Goal: Information Seeking & Learning: Check status

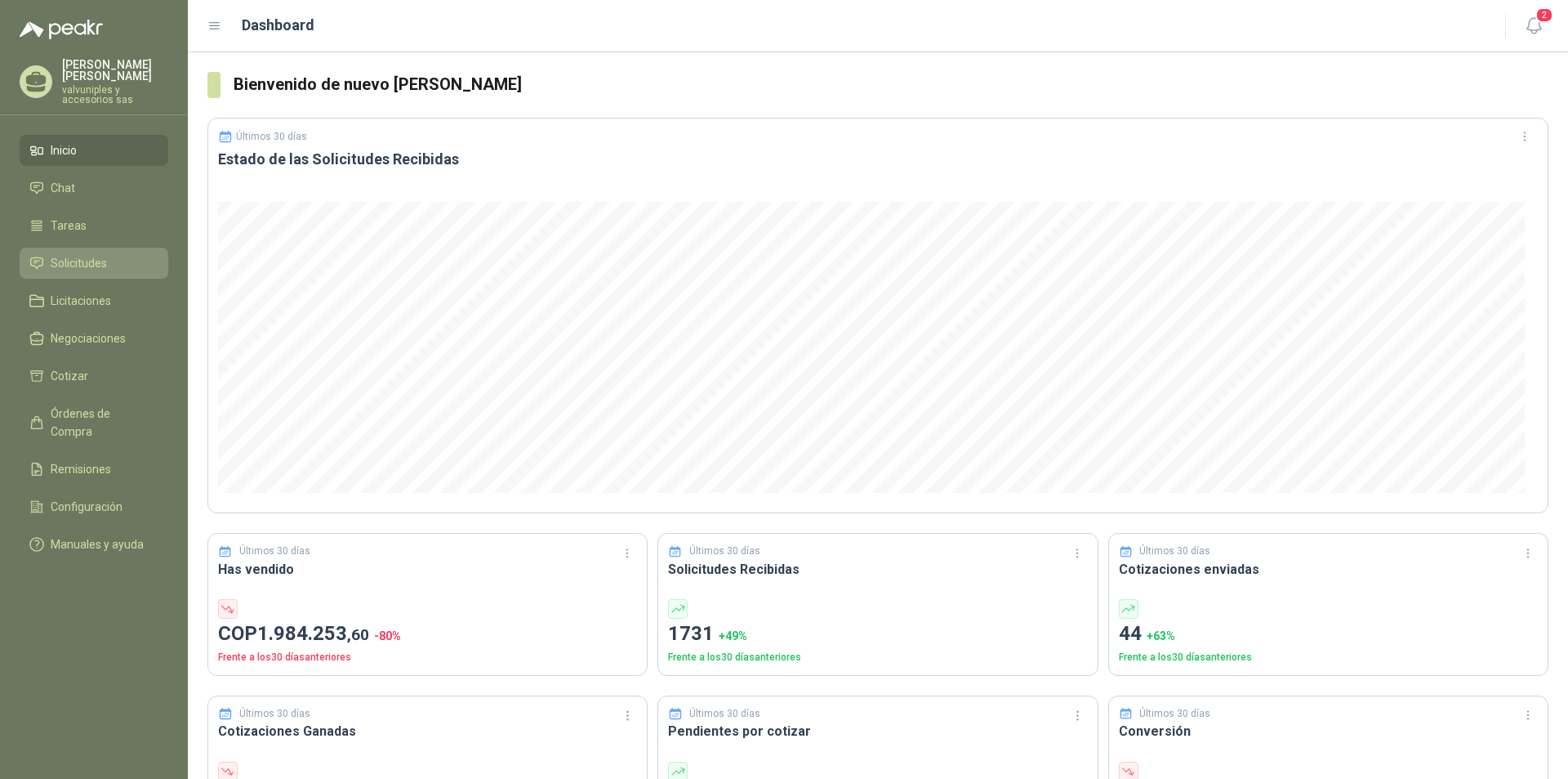
click at [54, 254] on span "Solicitudes" at bounding box center [79, 263] width 57 height 18
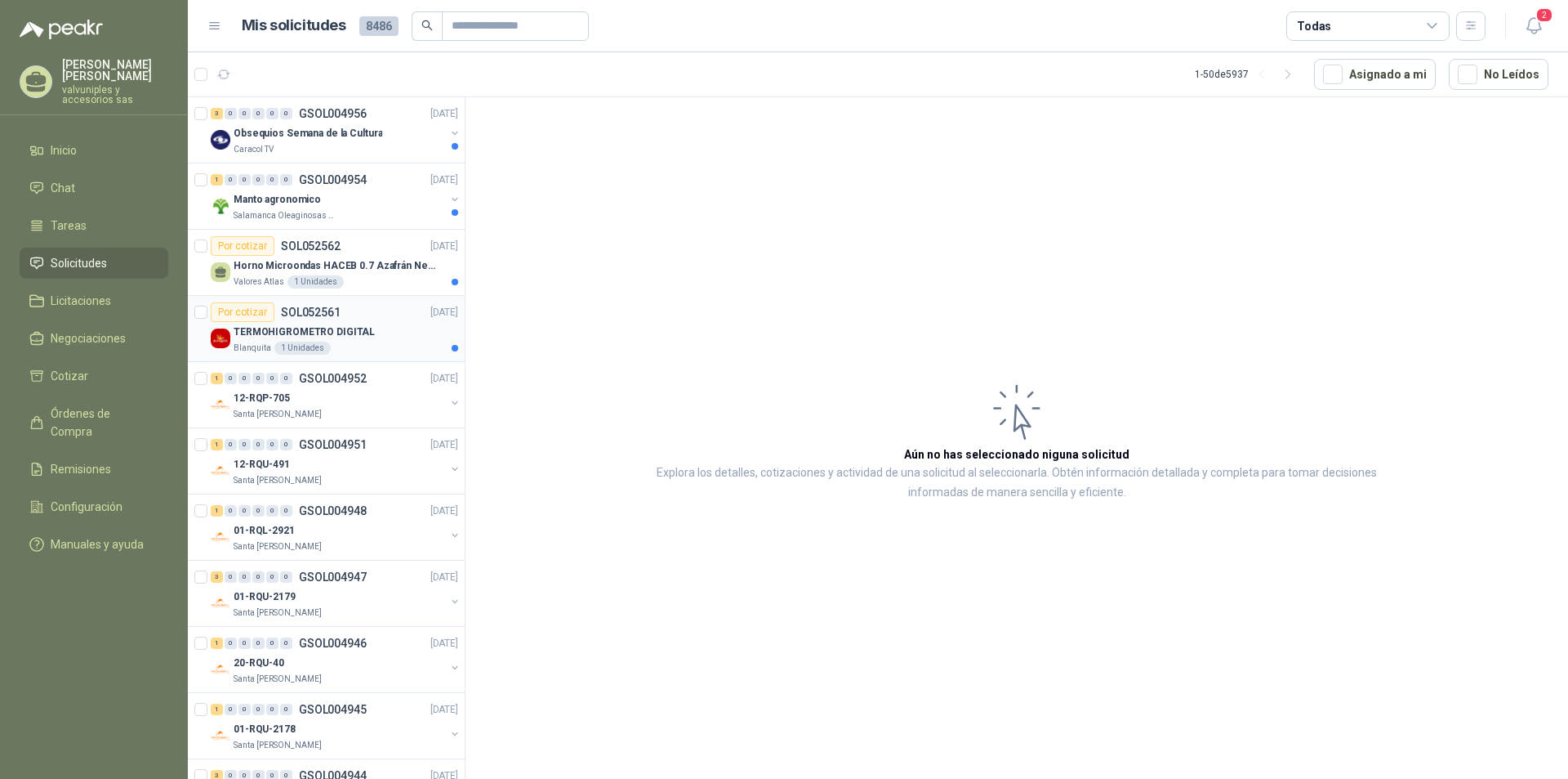
click at [298, 334] on p "TERMOHIGROMETRO DIGITAL" at bounding box center [304, 332] width 141 height 16
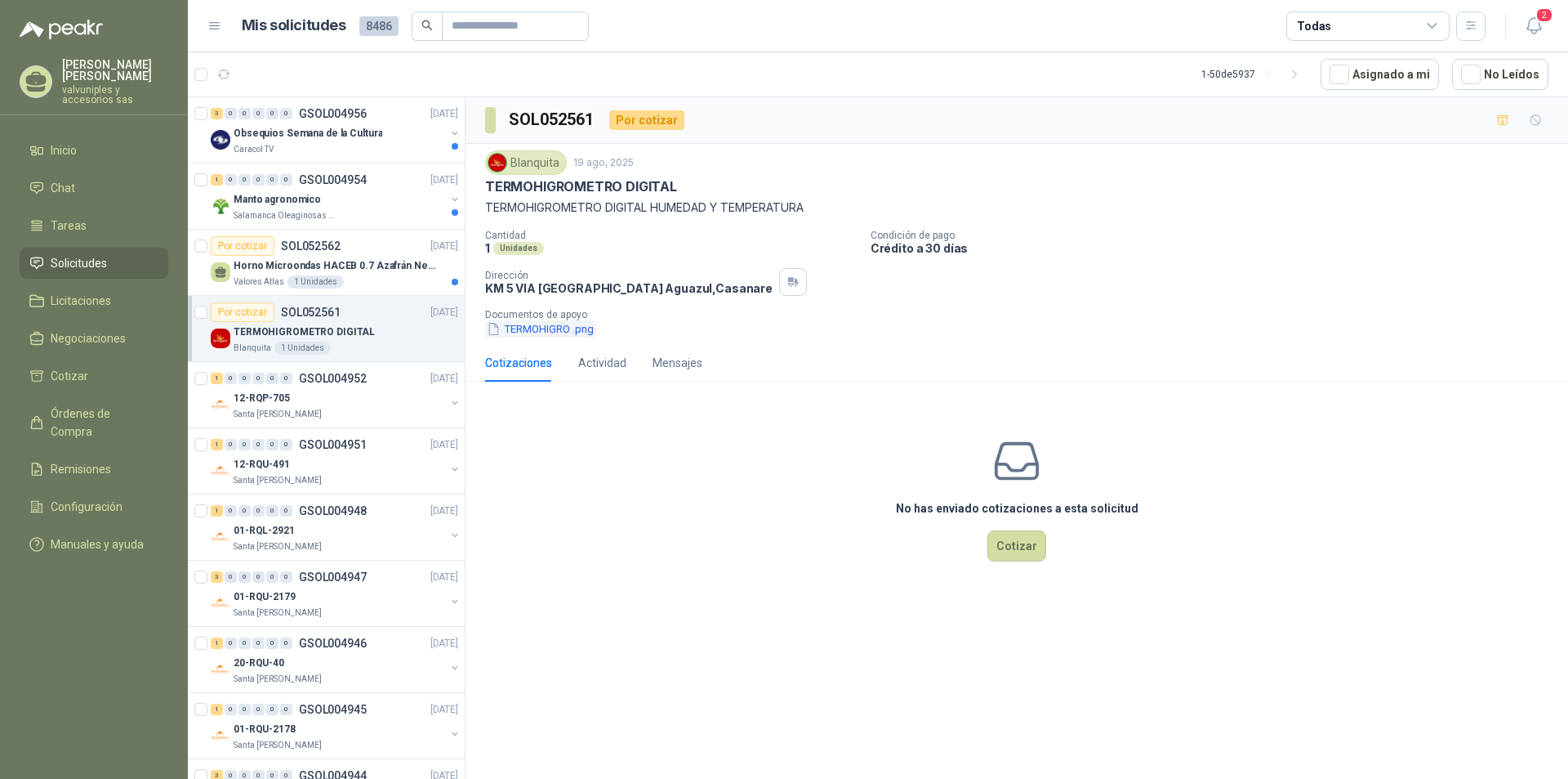
click at [529, 331] on button "TERMOHIGRO .png" at bounding box center [540, 328] width 110 height 17
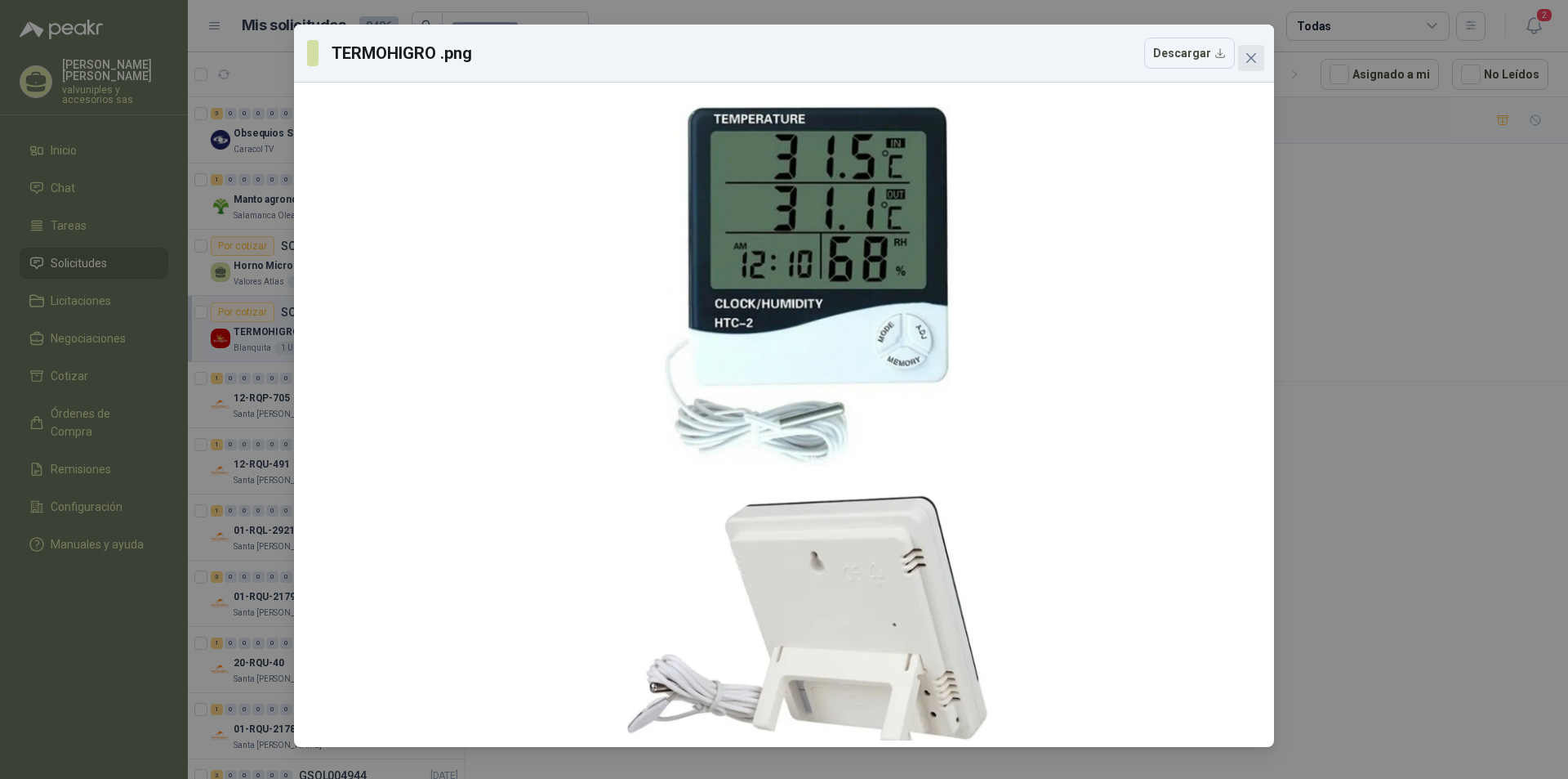
click at [1245, 64] on button "Close" at bounding box center [1252, 58] width 27 height 27
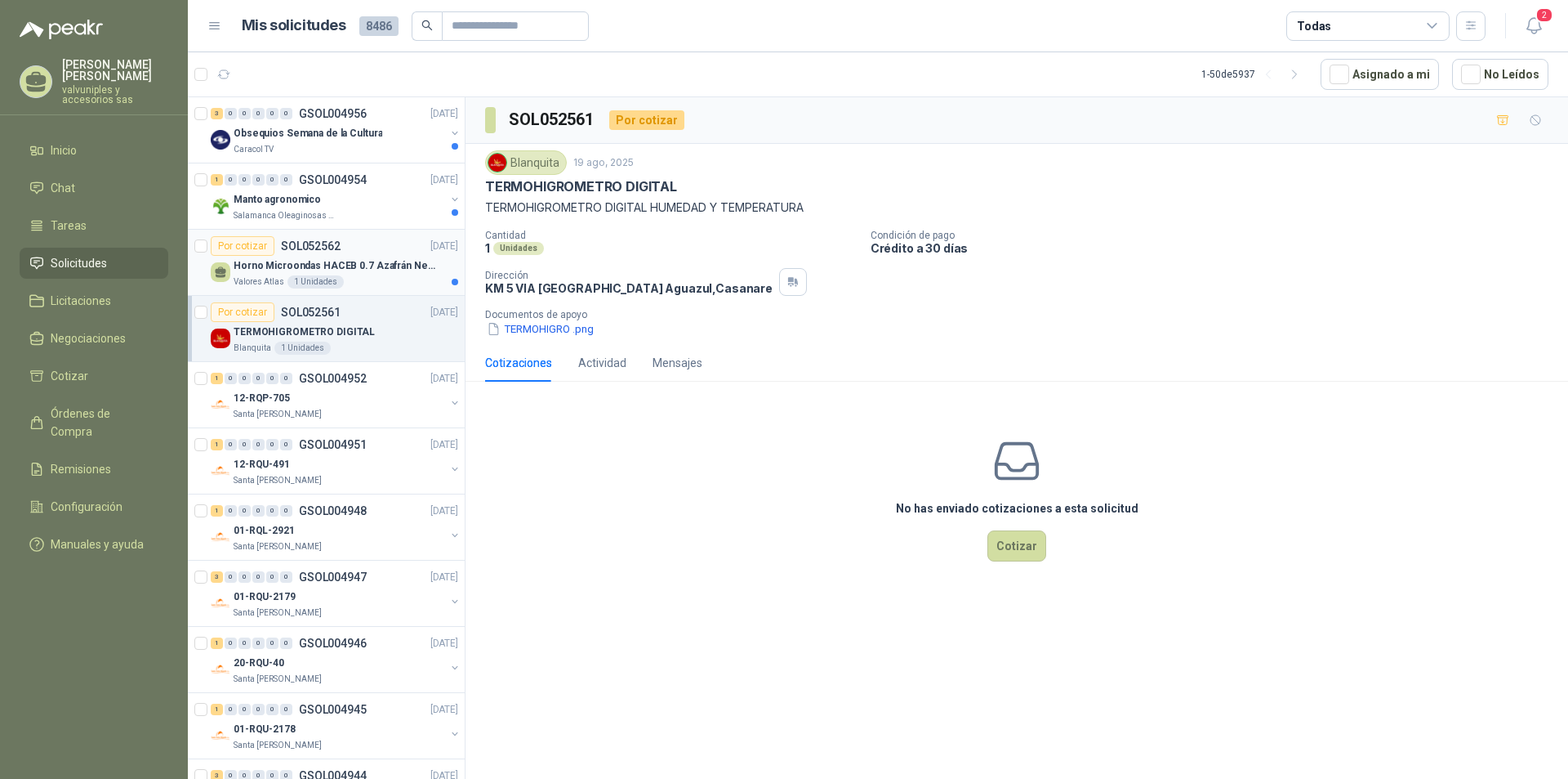
click at [263, 264] on p "Horno Microondas HACEB 0.7 Azafrán Negro" at bounding box center [335, 266] width 203 height 16
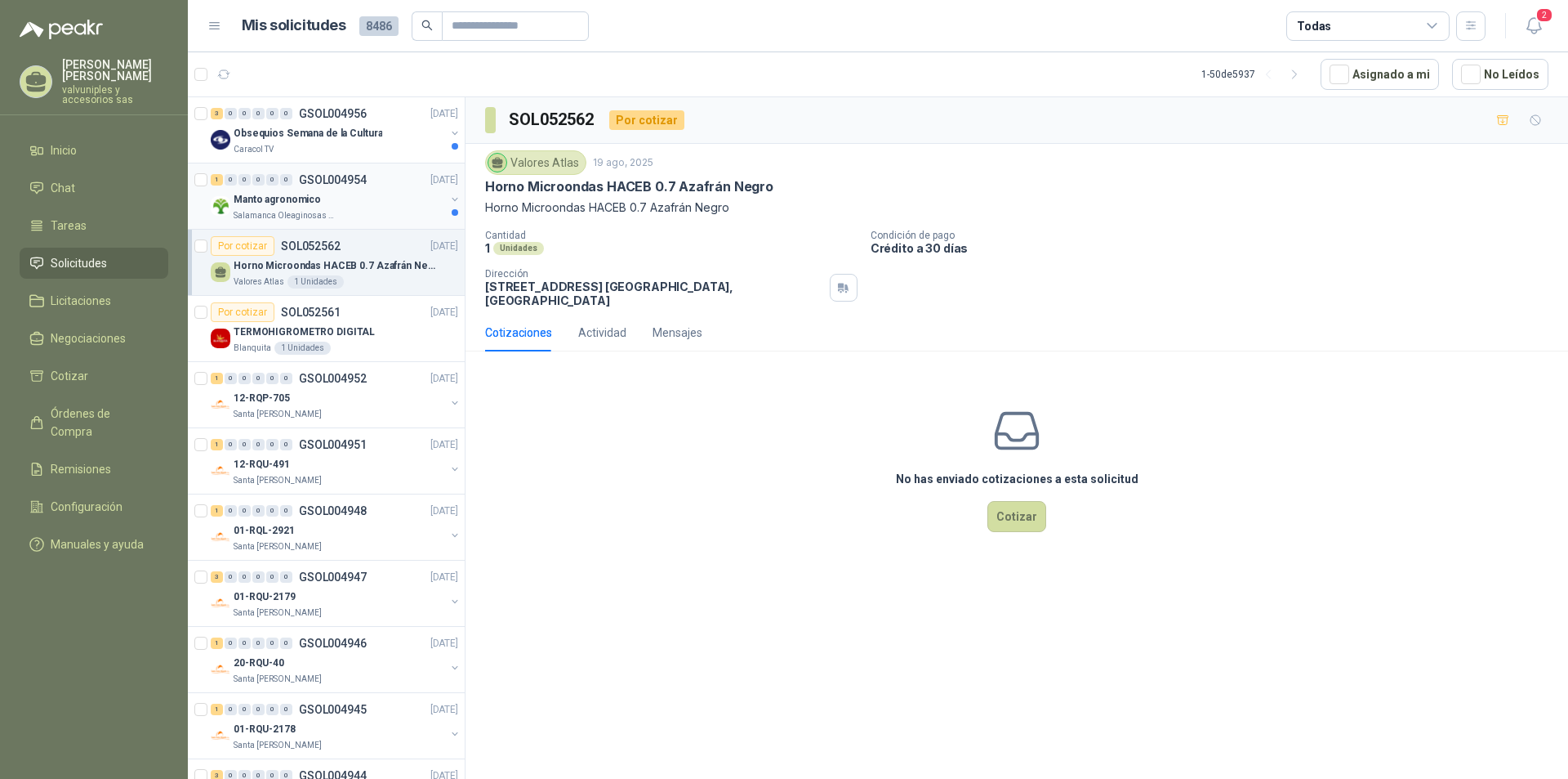
click at [279, 199] on p "Manto agronomico" at bounding box center [277, 200] width 88 height 16
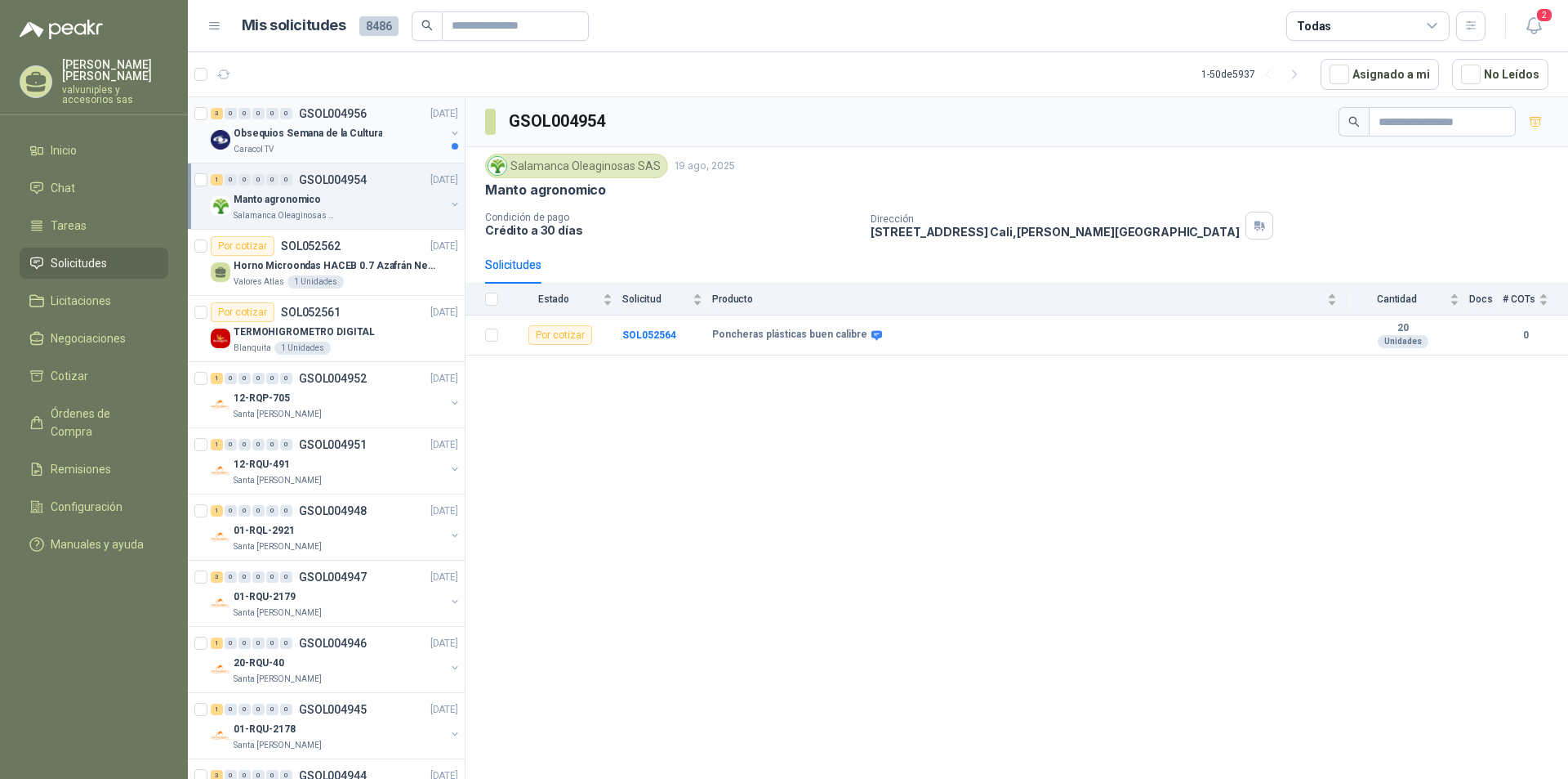
click at [295, 135] on p "Obsequios Semana de la Cultura" at bounding box center [308, 134] width 148 height 16
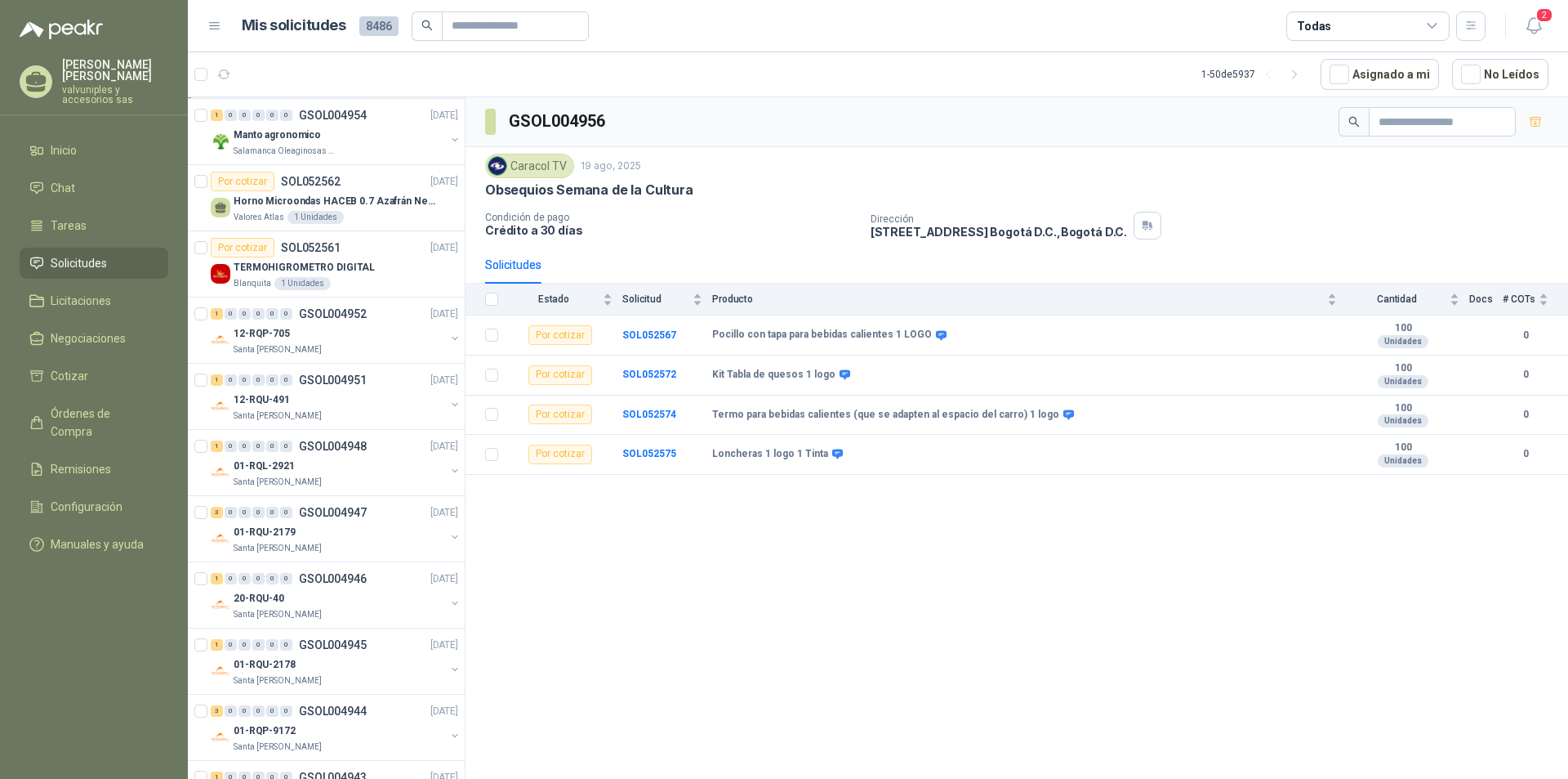
scroll to position [73, 0]
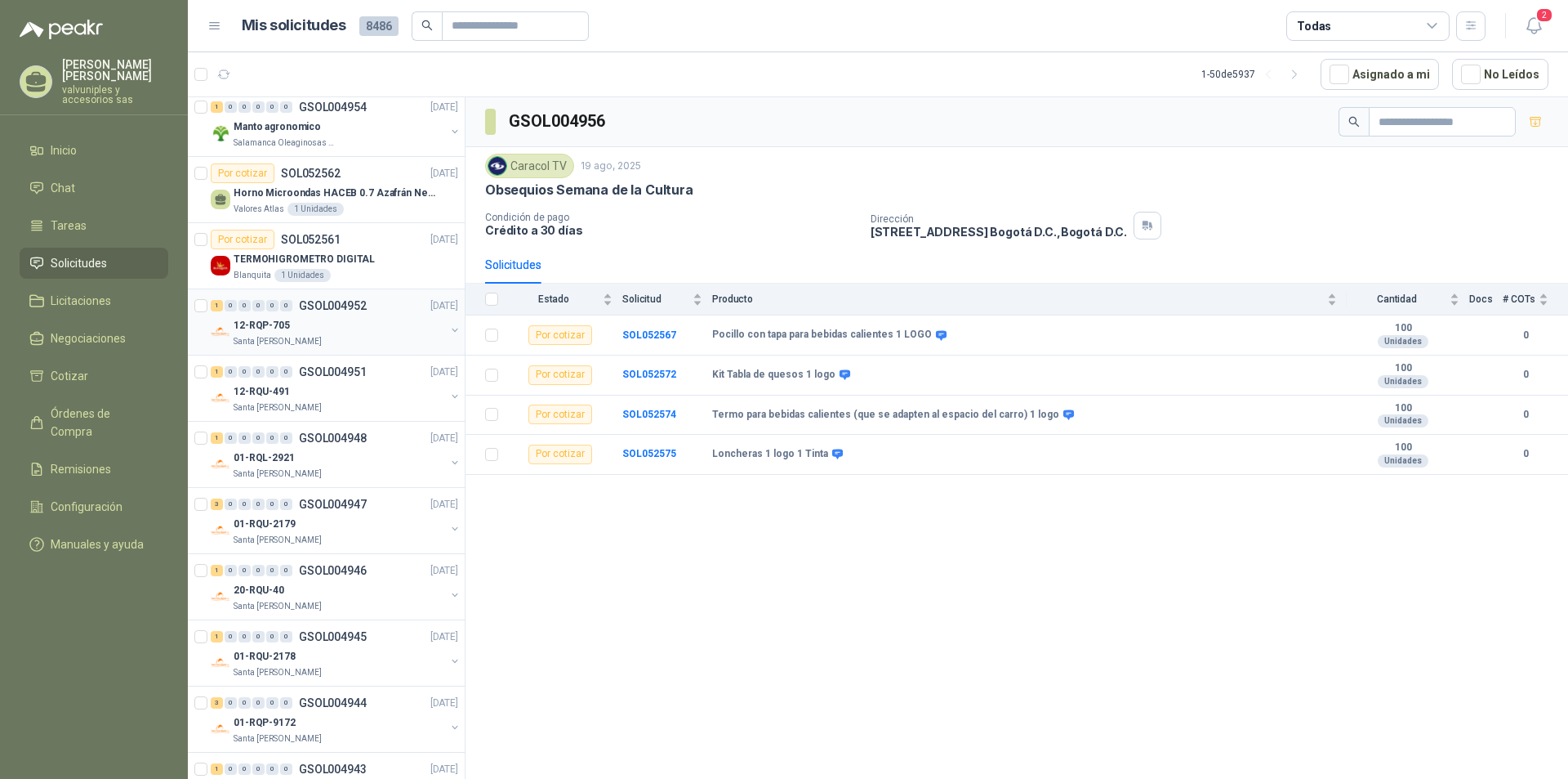
click at [264, 325] on p "12-RQP-705" at bounding box center [262, 325] width 57 height 16
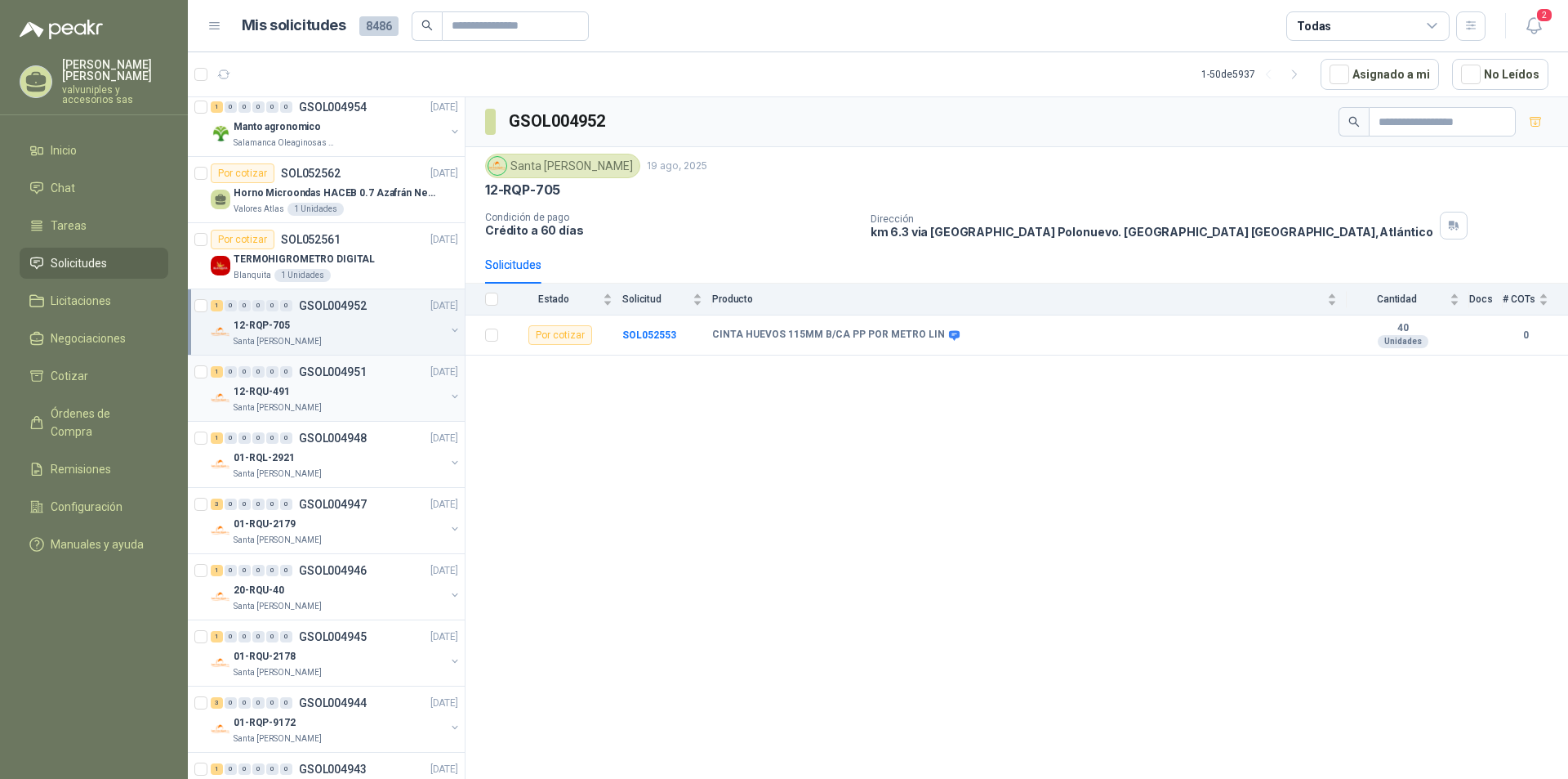
click at [268, 398] on p "12-RQU-491" at bounding box center [262, 392] width 57 height 16
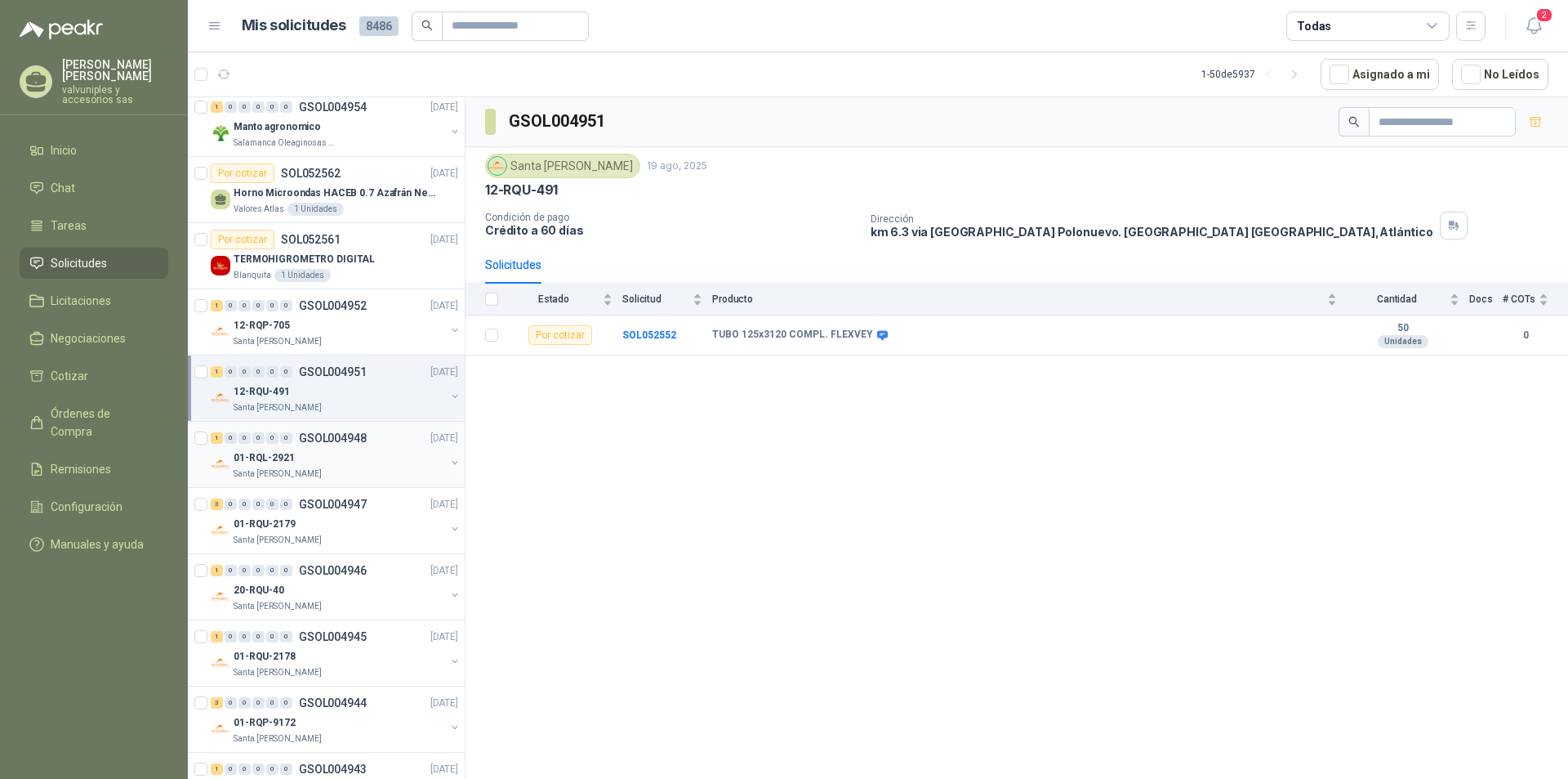
click at [273, 454] on p "01-RQL-2921" at bounding box center [263, 458] width 61 height 16
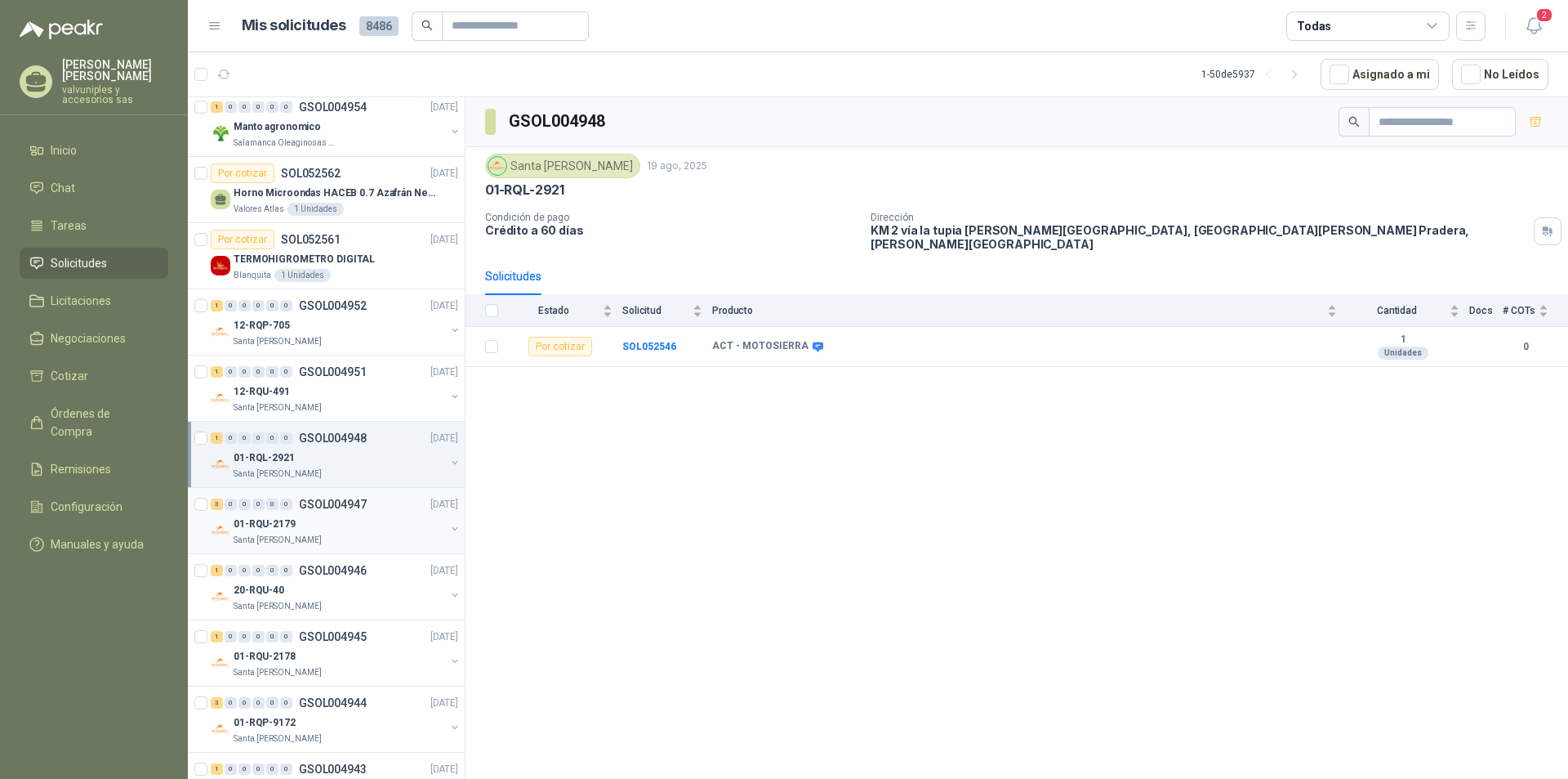
click at [246, 521] on p "01-RQU-2179" at bounding box center [264, 524] width 62 height 16
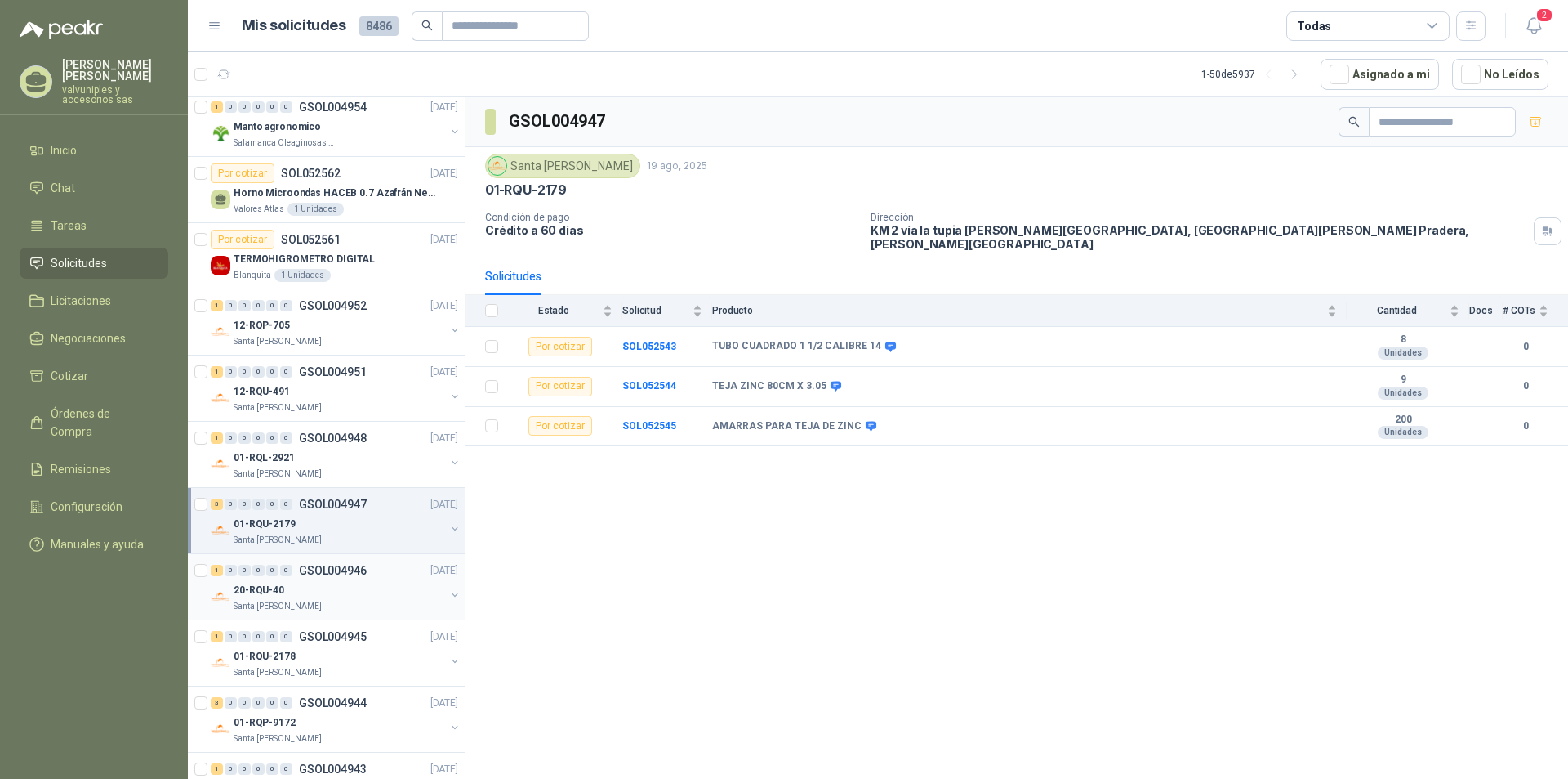
click at [247, 588] on p "20-RQU-40" at bounding box center [258, 591] width 50 height 16
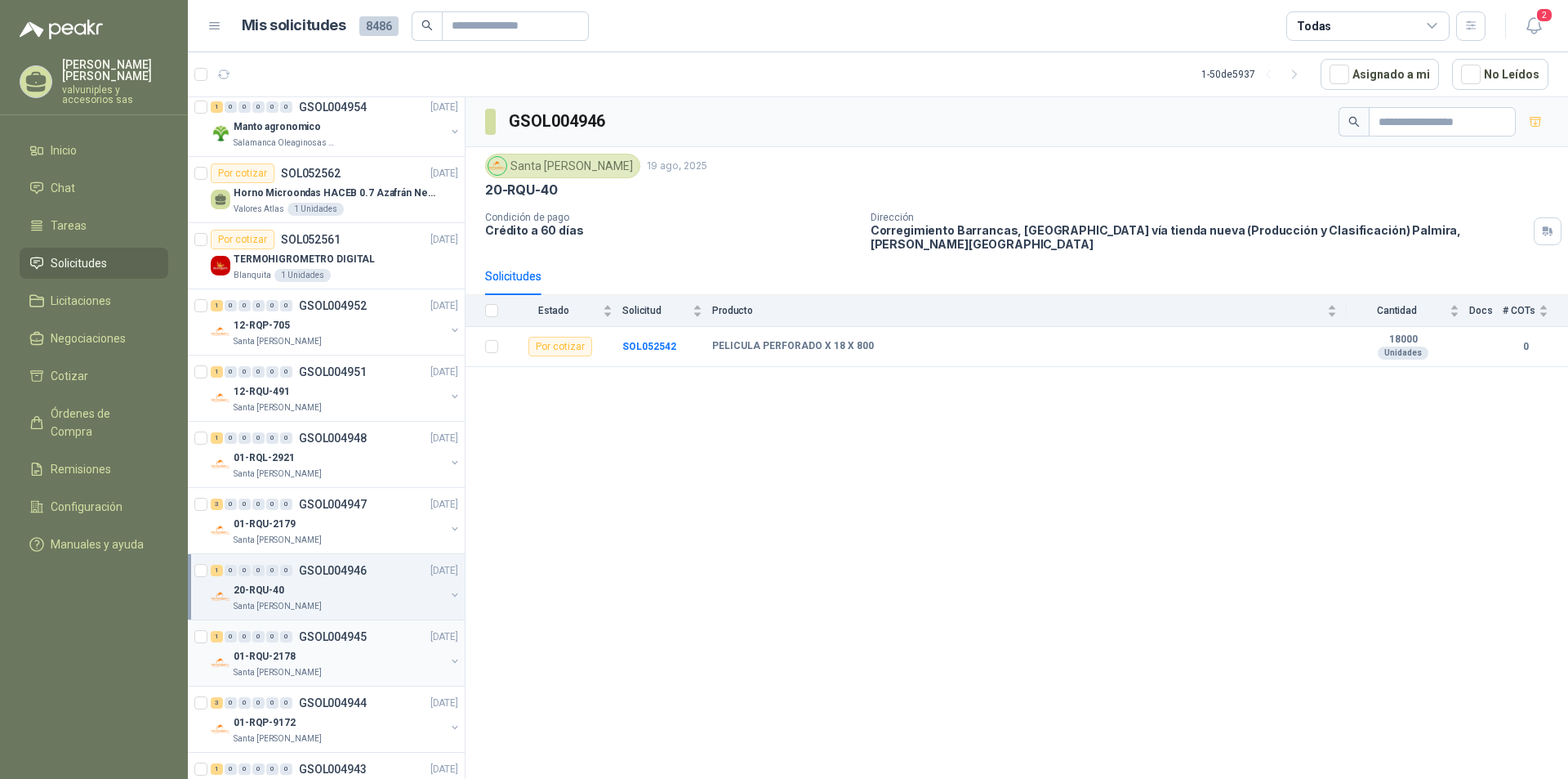
click at [251, 655] on p "01-RQU-2178" at bounding box center [264, 657] width 62 height 16
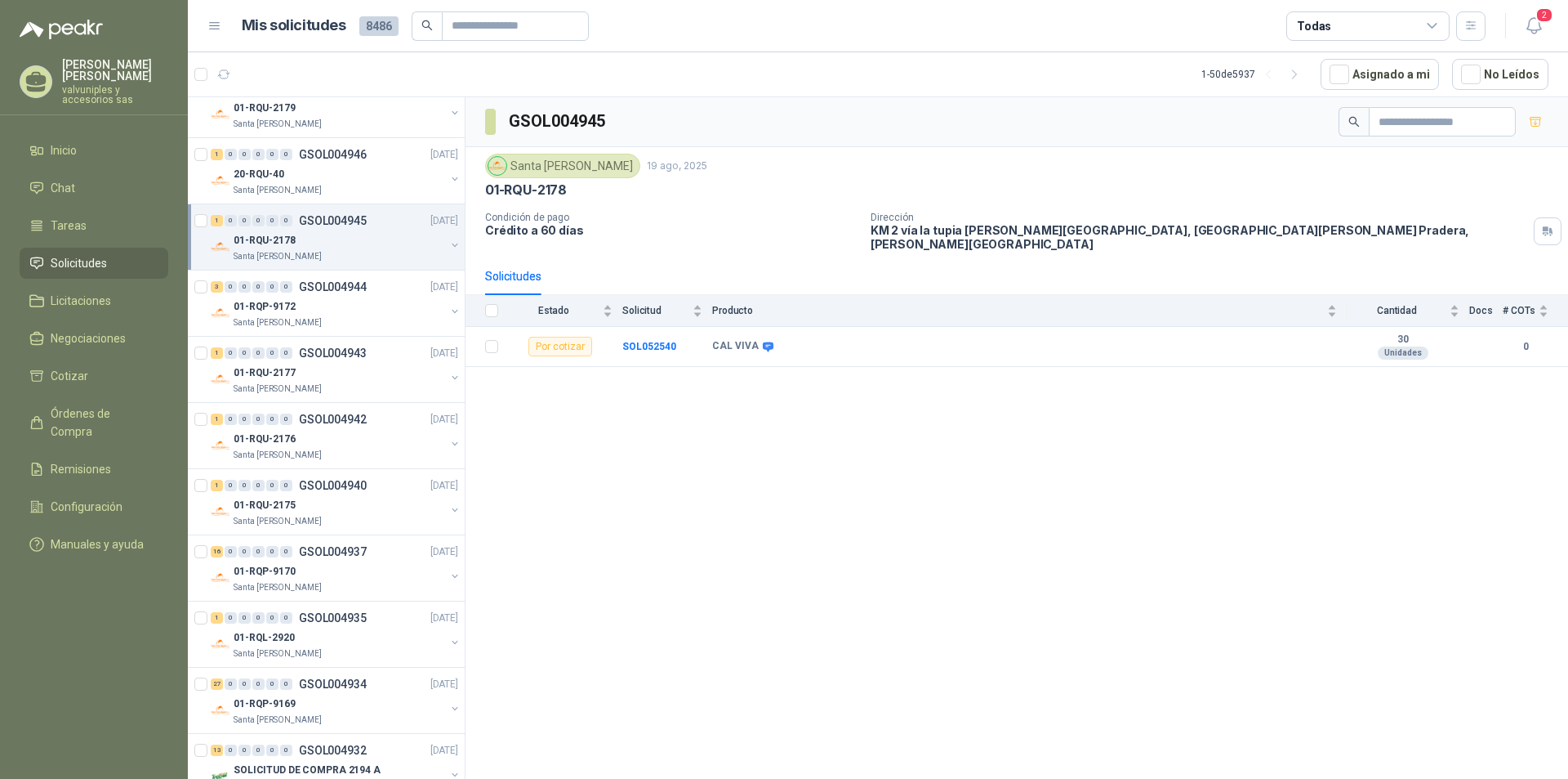
scroll to position [493, 0]
click at [253, 307] on p "01-RQP-9172" at bounding box center [264, 303] width 62 height 16
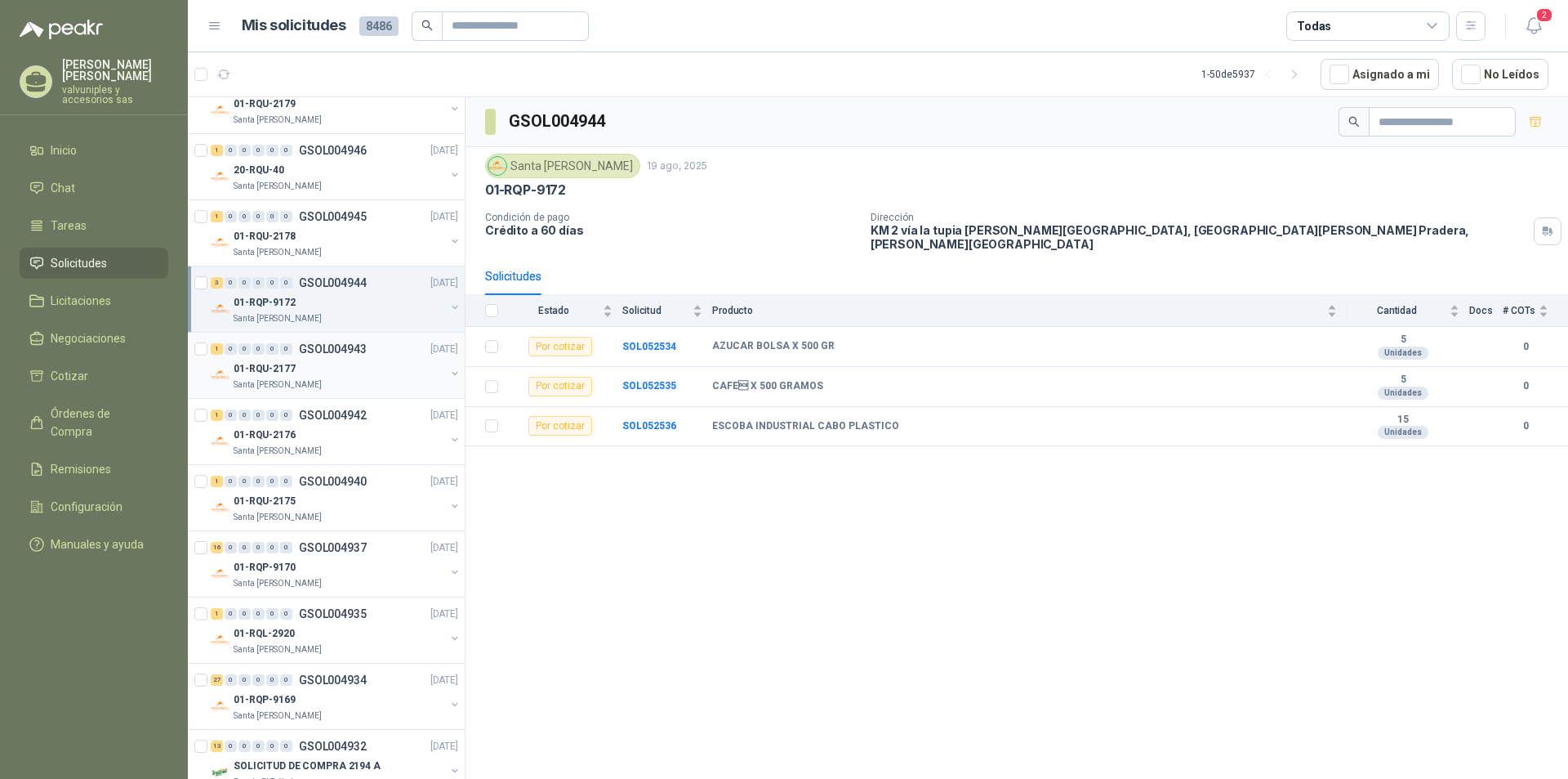
click at [244, 365] on p "01-RQU-2177" at bounding box center [264, 369] width 62 height 16
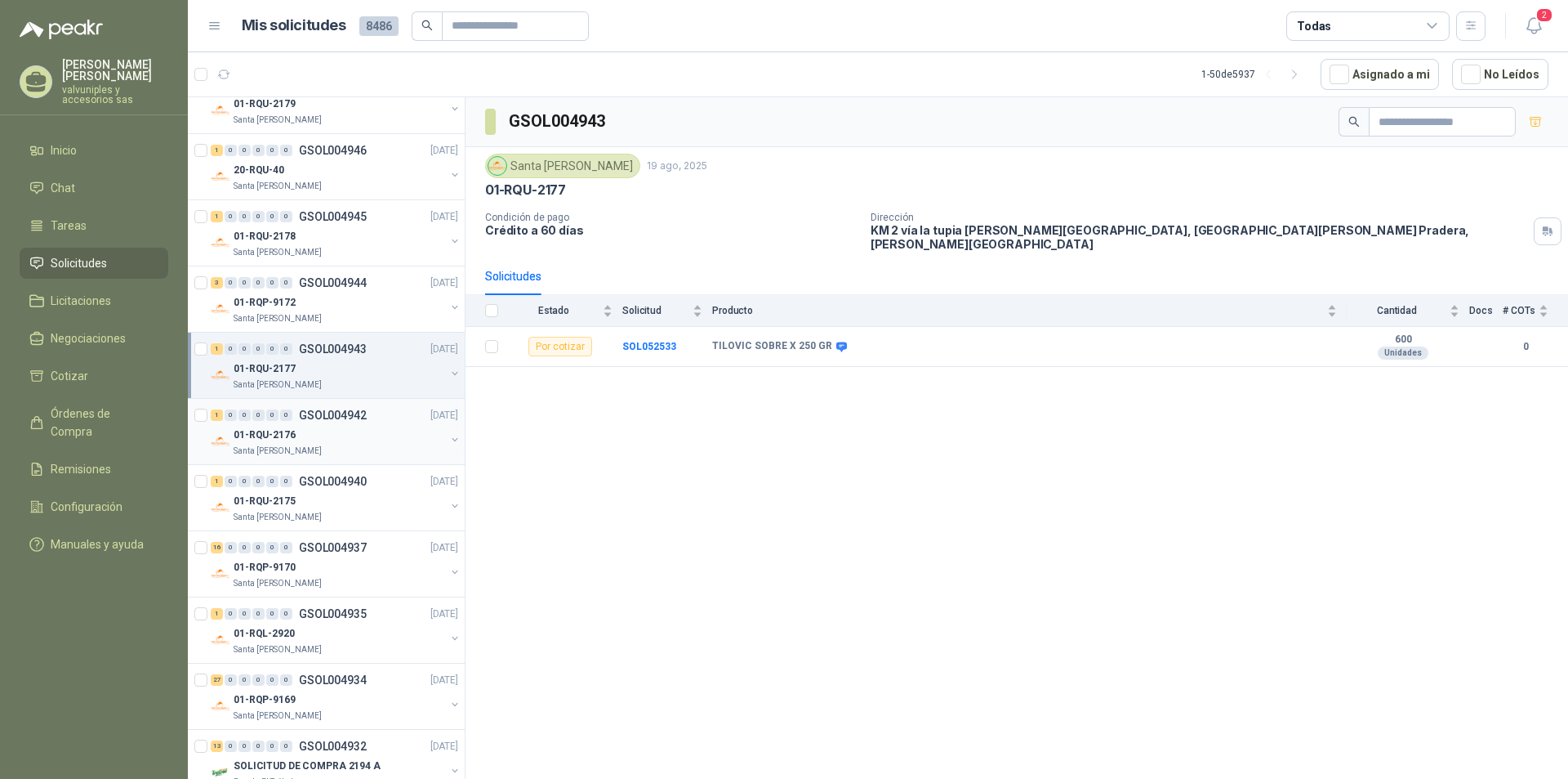
click at [260, 430] on p "01-RQU-2176" at bounding box center [264, 435] width 62 height 16
click at [259, 503] on p "01-RQU-2175" at bounding box center [264, 501] width 62 height 16
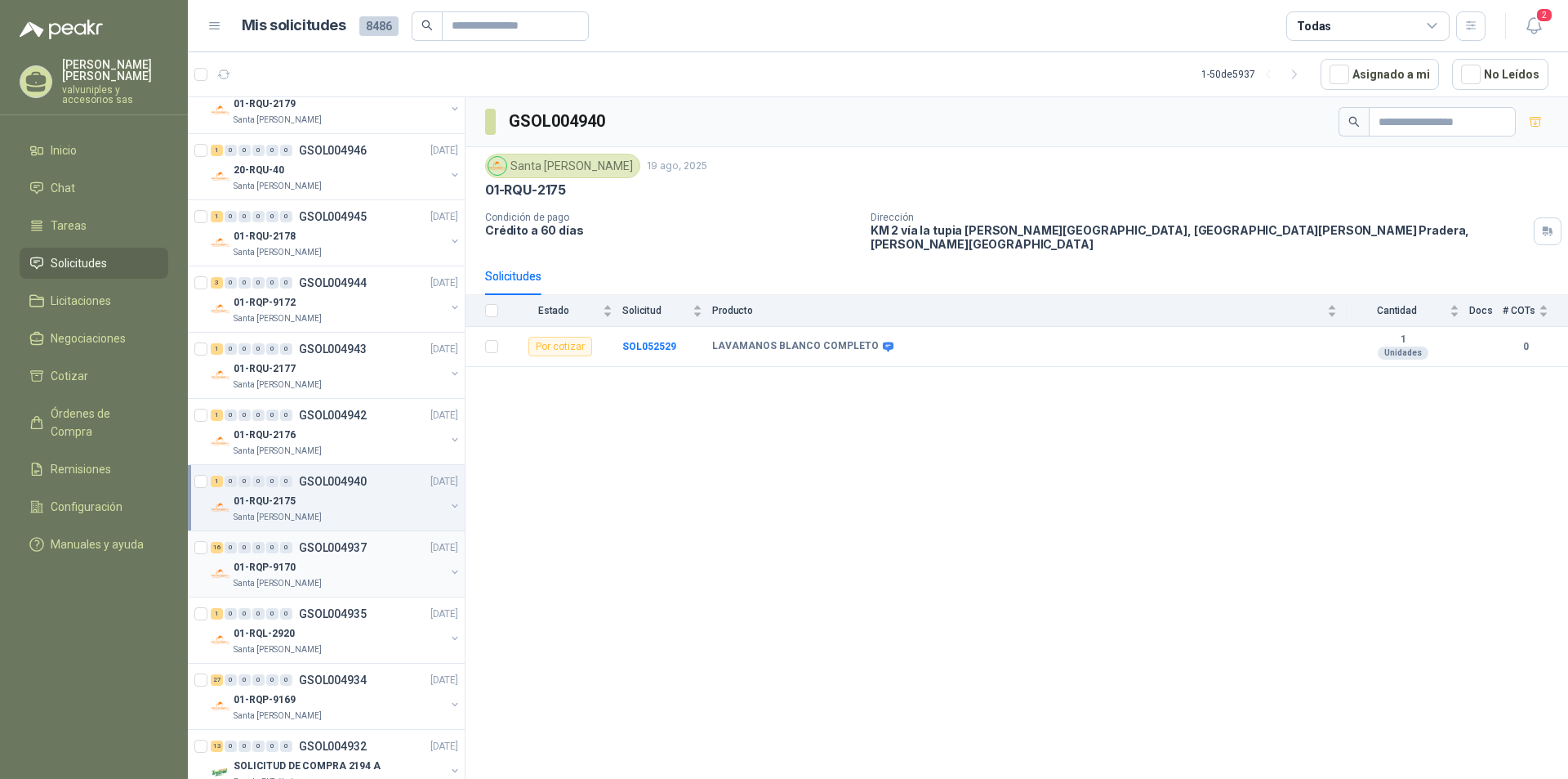
click at [251, 564] on p "01-RQP-9170" at bounding box center [264, 568] width 62 height 16
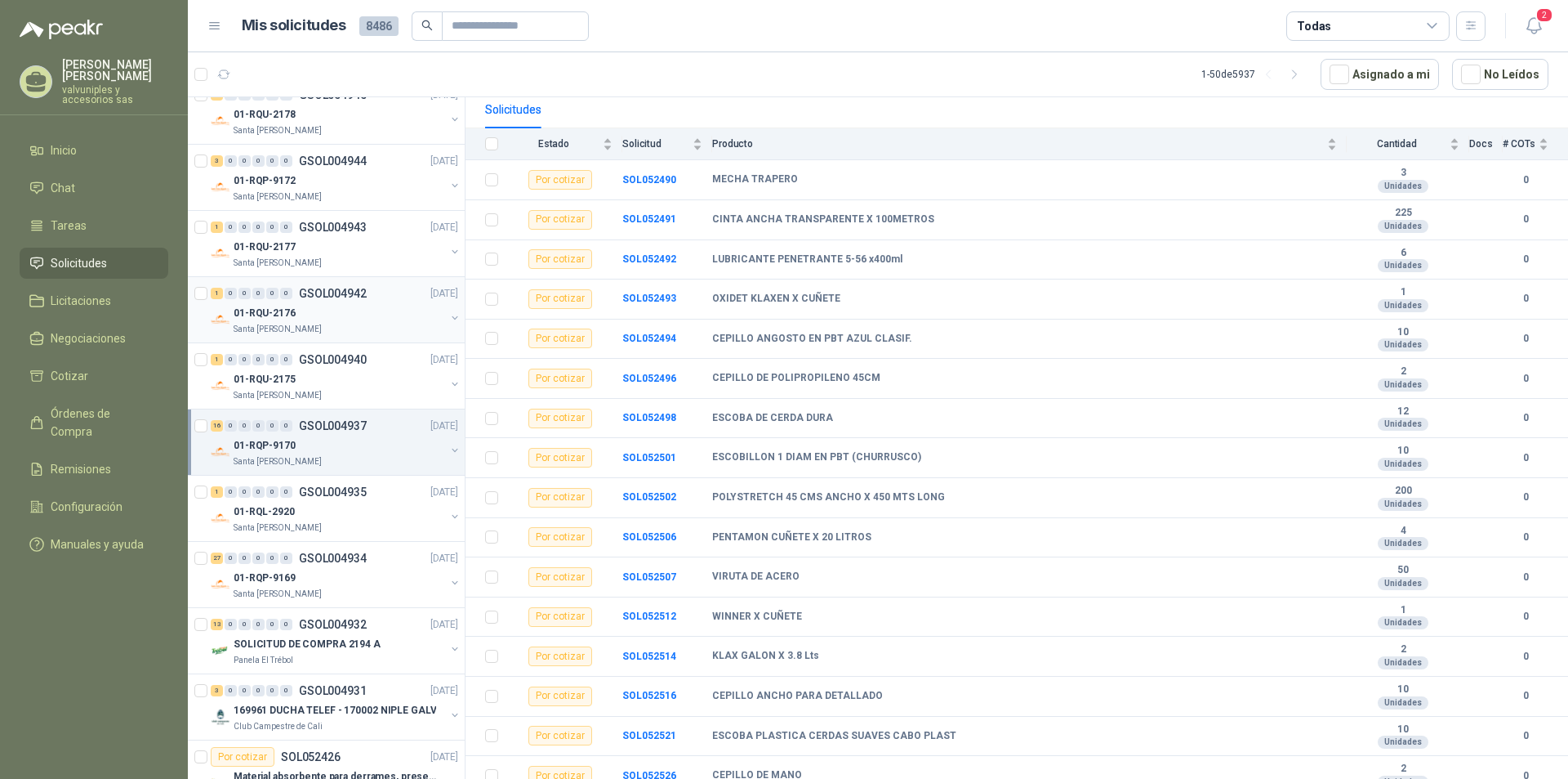
scroll to position [627, 0]
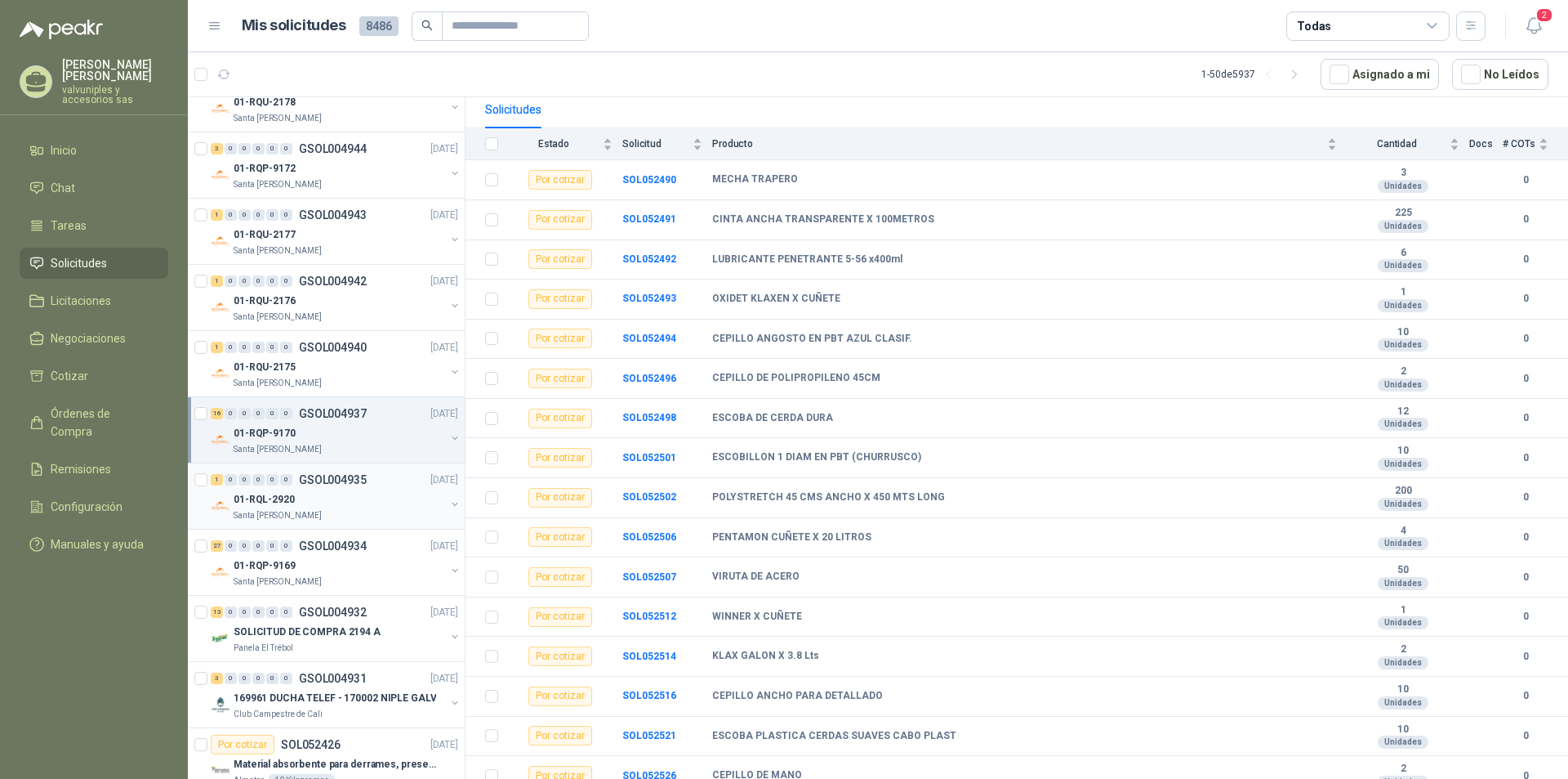
click at [255, 500] on p "01-RQL-2920" at bounding box center [263, 500] width 61 height 16
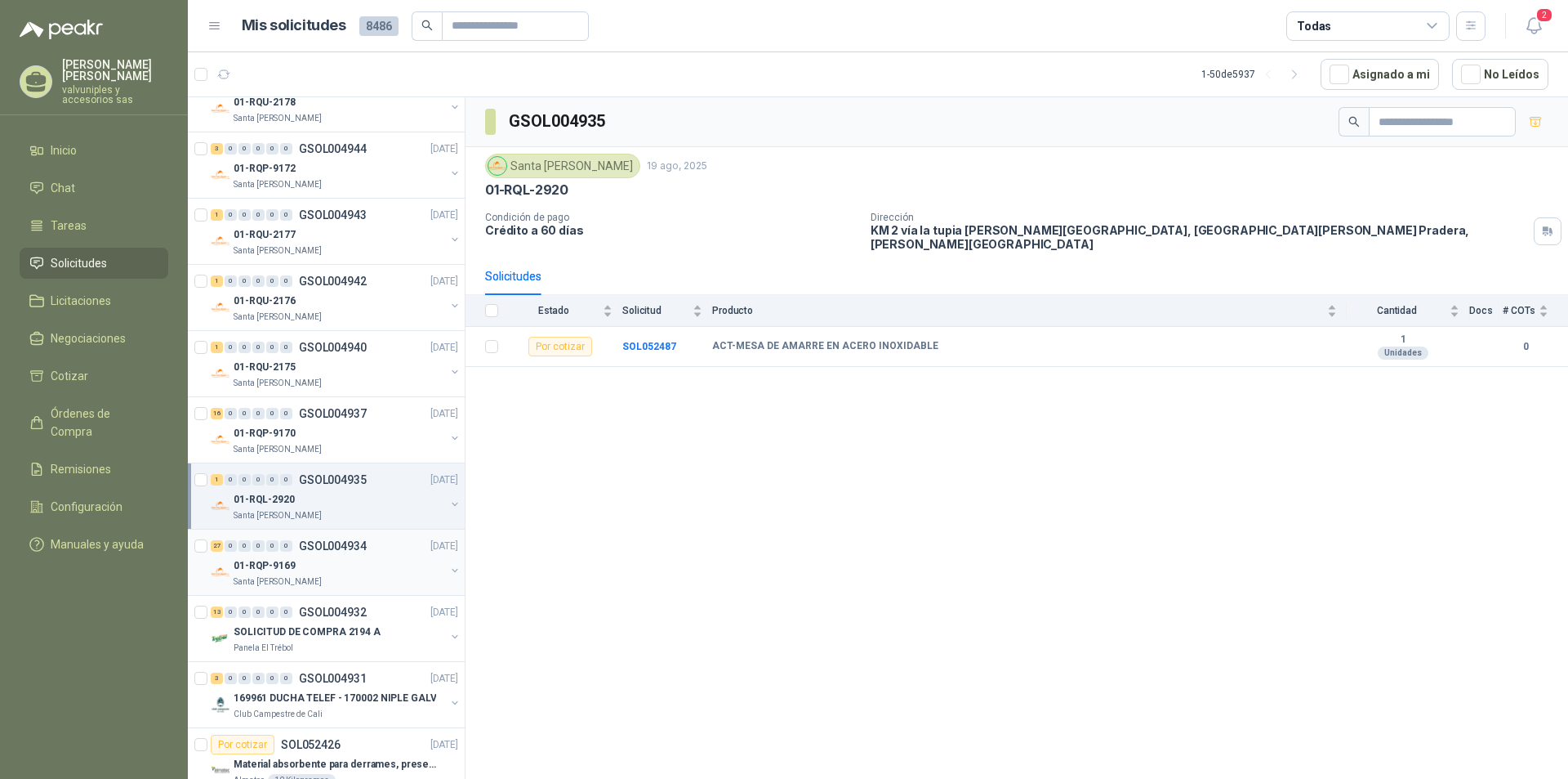
click at [277, 568] on p "01-RQP-9169" at bounding box center [264, 566] width 62 height 16
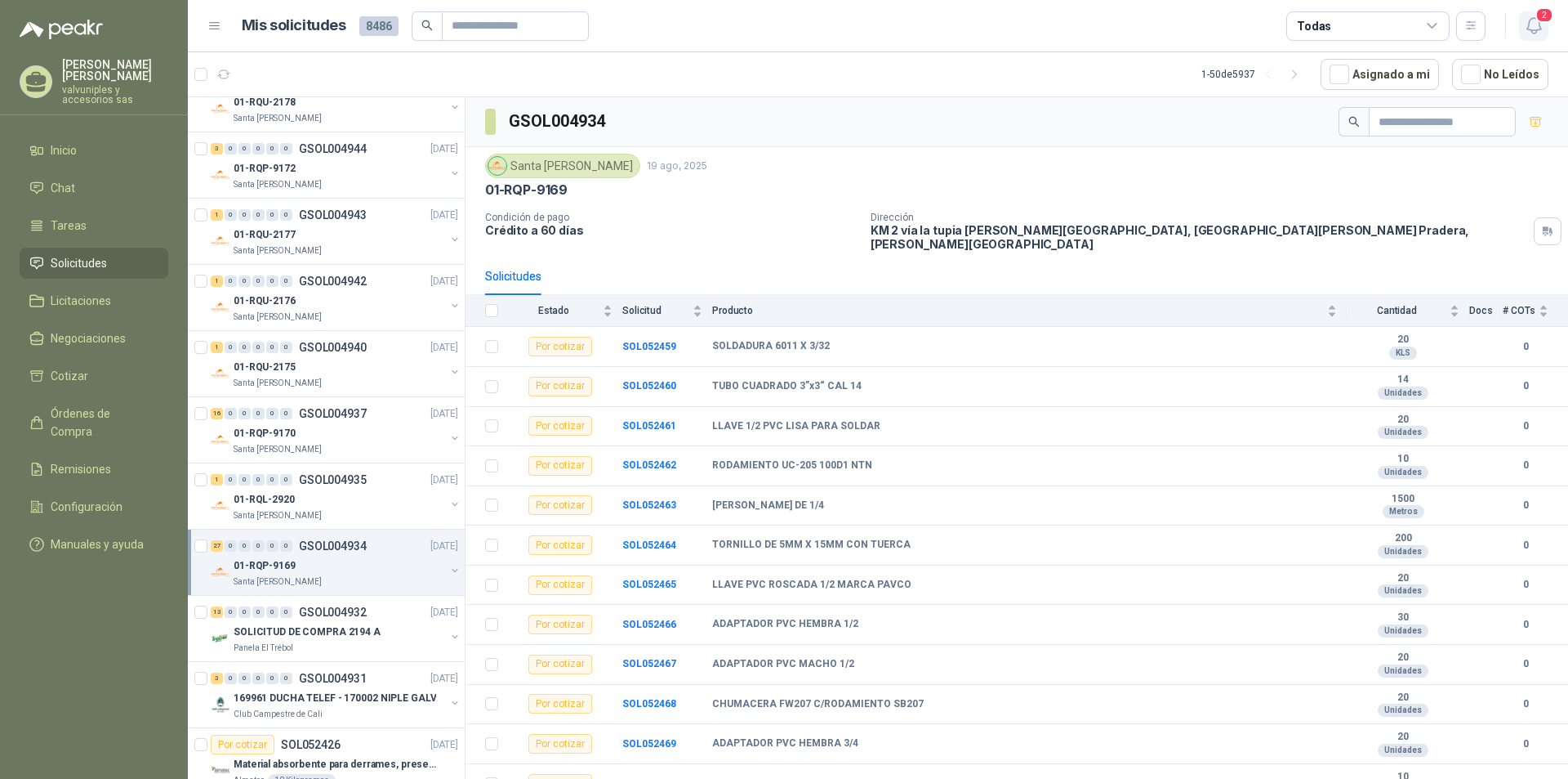
click at [1537, 26] on icon "button" at bounding box center [1534, 26] width 20 height 20
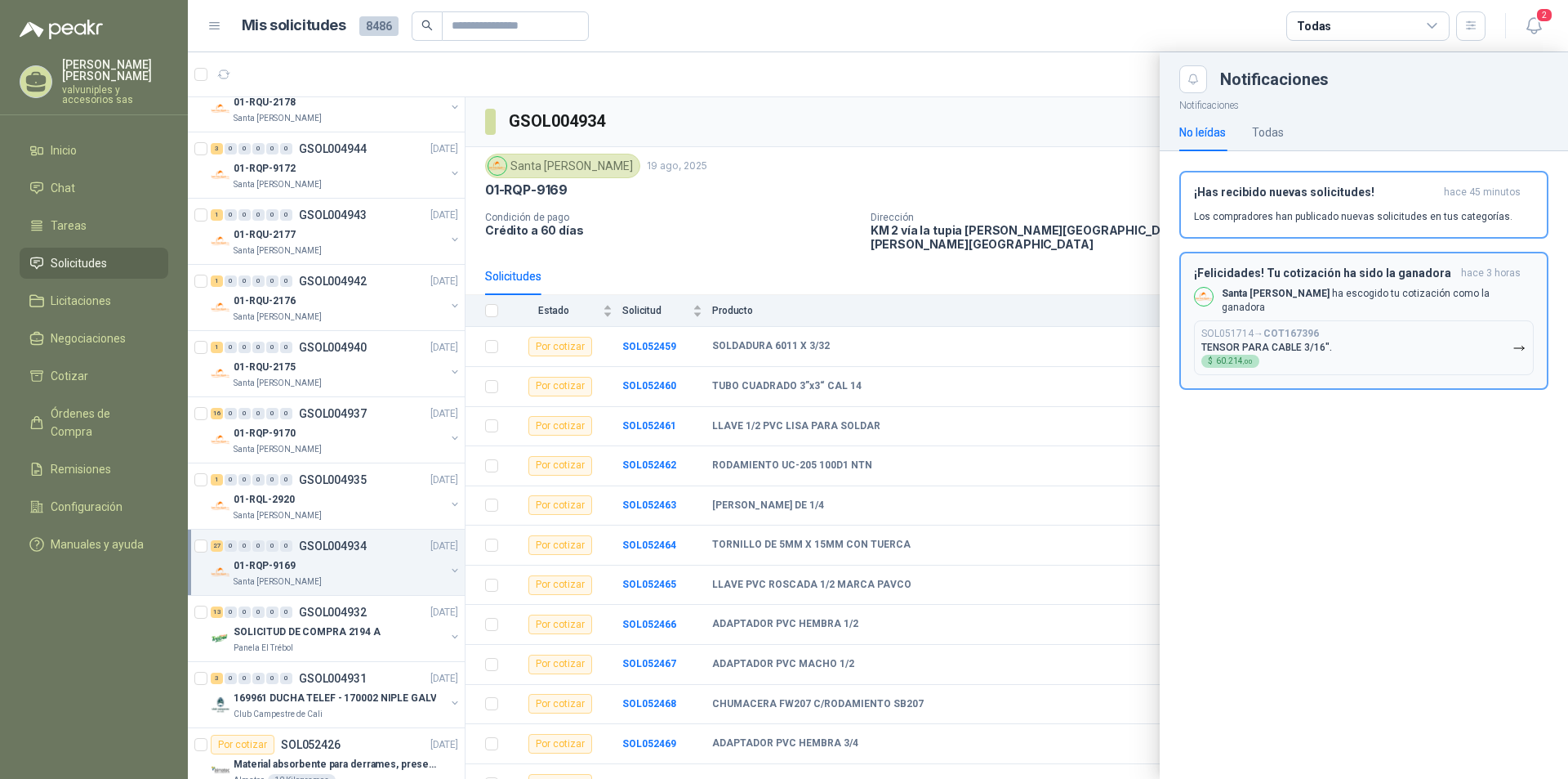
click at [1333, 275] on h3 "¡Felicidades! Tu cotización ha sido la ganadora" at bounding box center [1324, 273] width 261 height 14
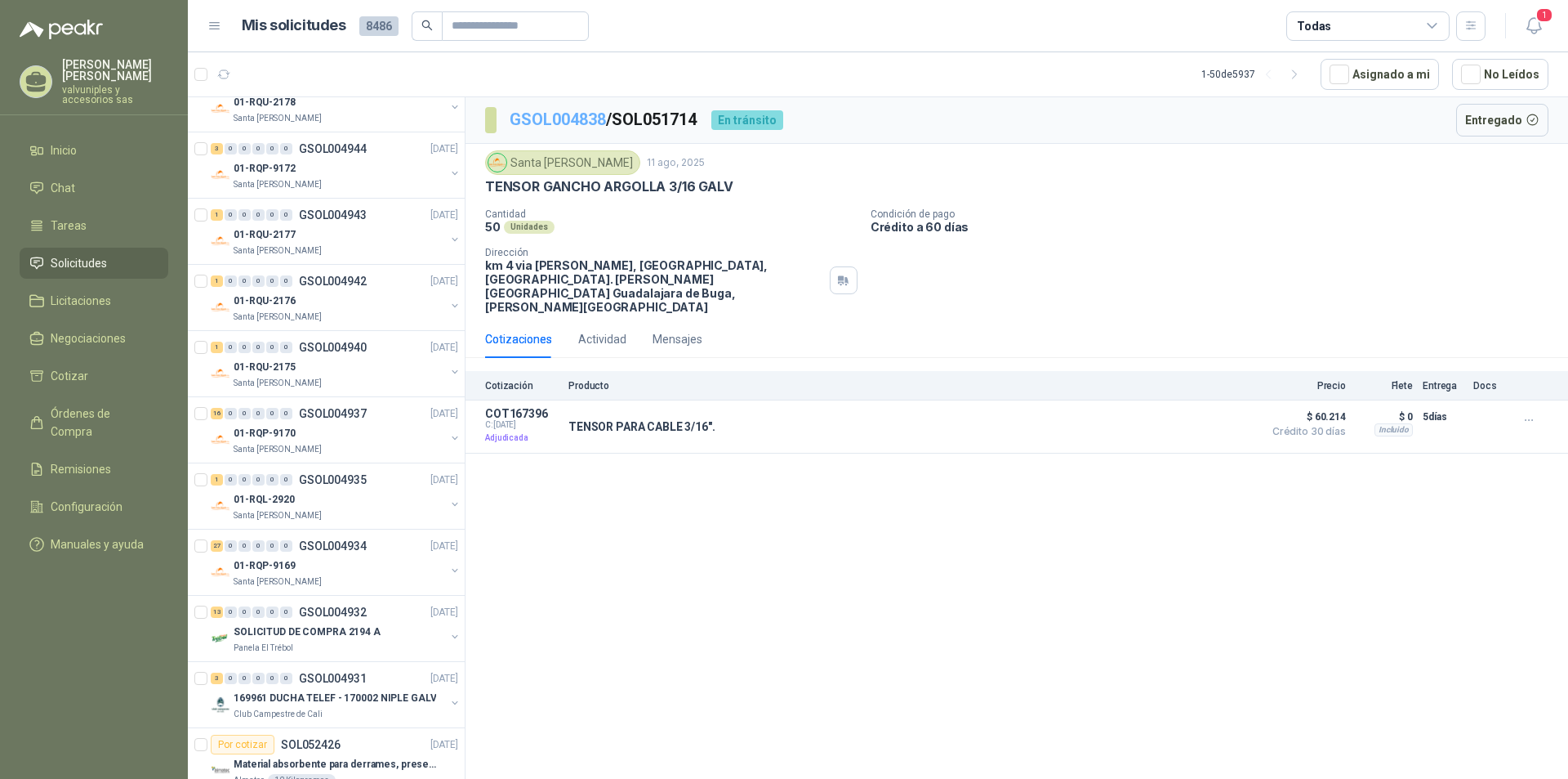
click at [545, 117] on link "GSOL004838" at bounding box center [558, 119] width 96 height 19
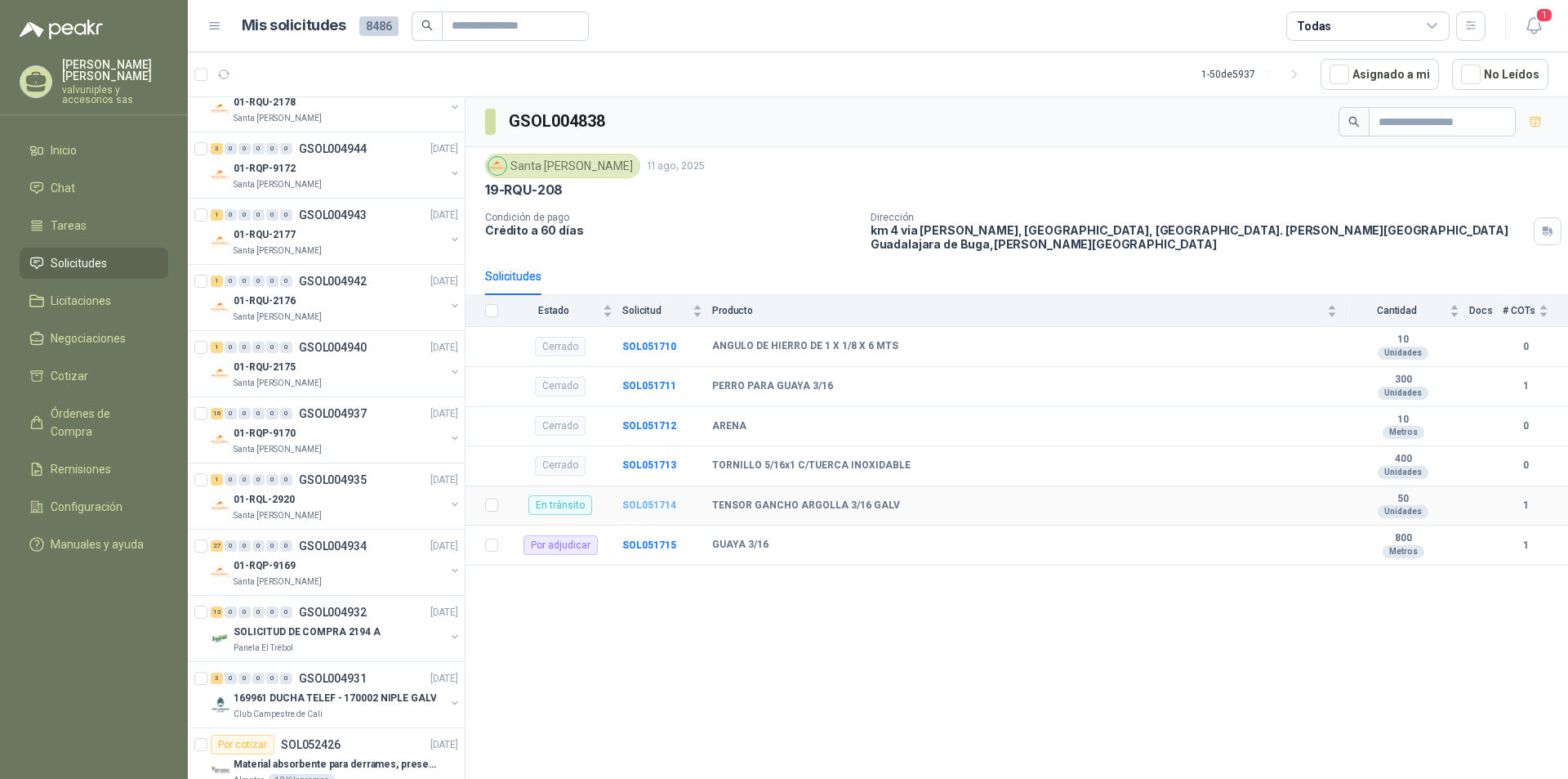
click at [649, 500] on b "SOL051714" at bounding box center [649, 505] width 54 height 11
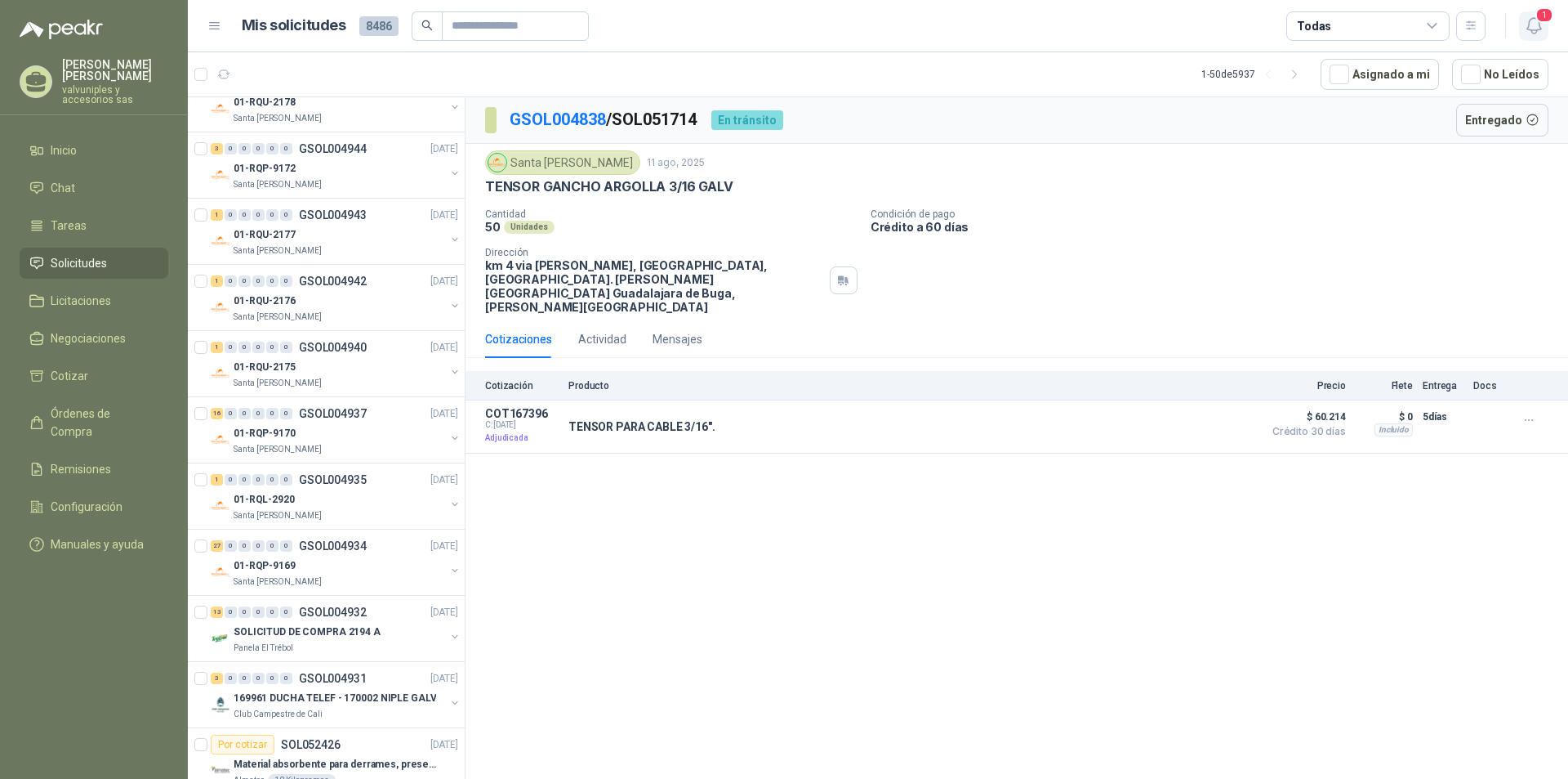
click at [1545, 16] on span "1" at bounding box center [1544, 15] width 18 height 16
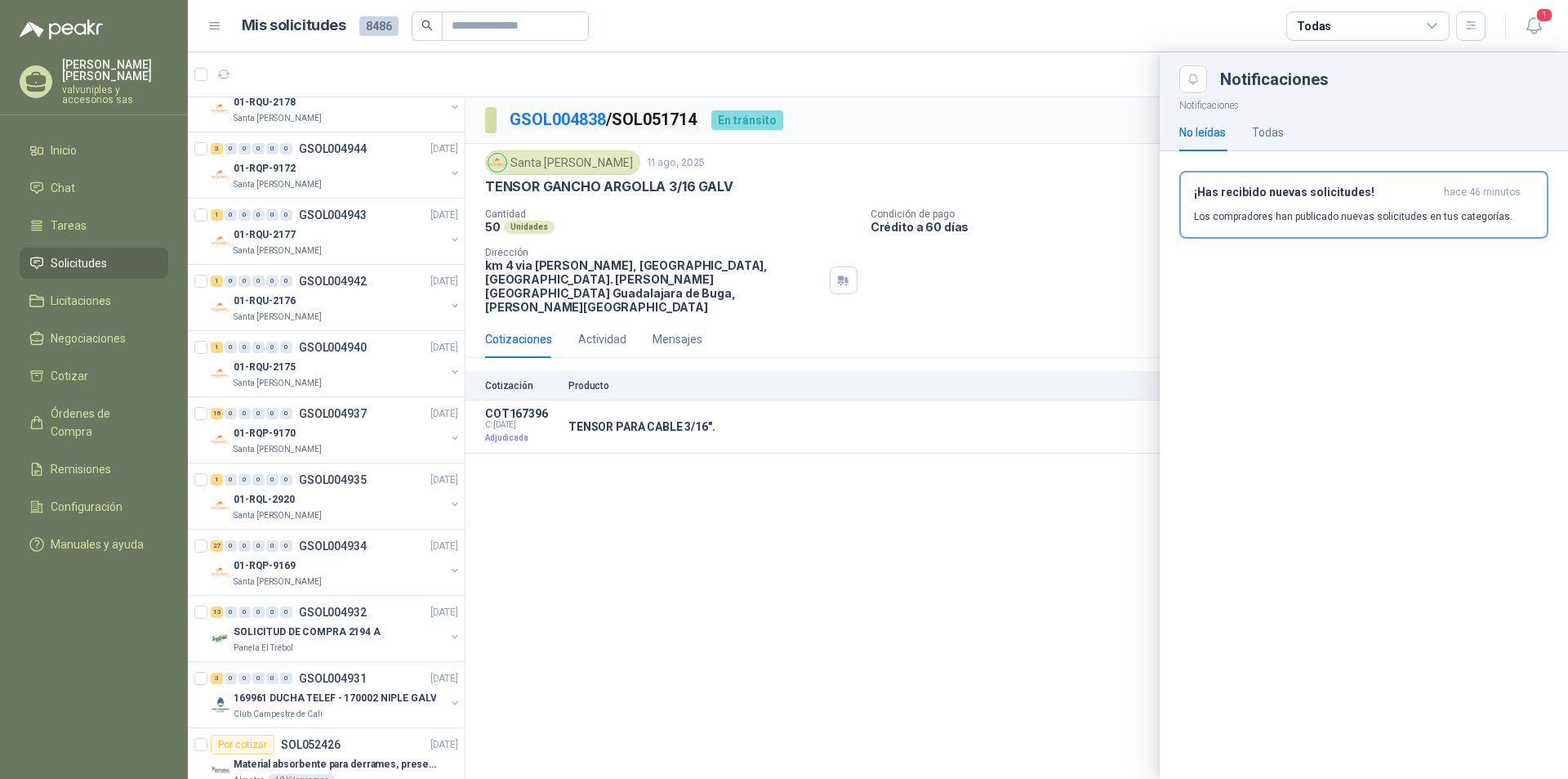
click at [1319, 195] on h3 "¡Has recibido nuevas solicitudes!" at bounding box center [1315, 193] width 243 height 14
